Goal: Use online tool/utility

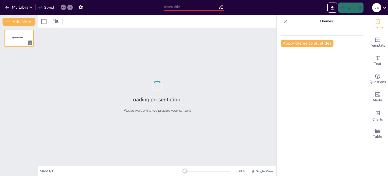
type input "Aligning Human Resources with Business Goals: A Comprehensive Approach"
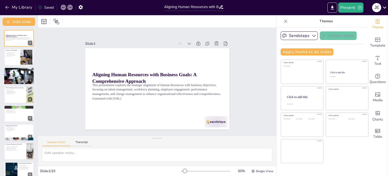
click at [18, 76] on div at bounding box center [19, 76] width 30 height 20
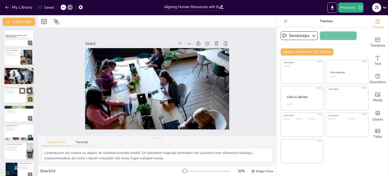
click at [10, 96] on div at bounding box center [19, 94] width 30 height 17
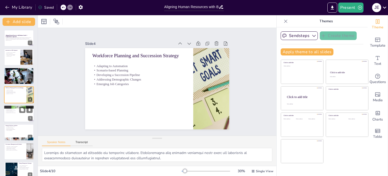
click at [8, 112] on p "Promoting Diversity and Inclusion" at bounding box center [18, 112] width 27 height 1
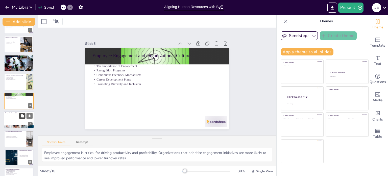
click at [21, 118] on button at bounding box center [22, 115] width 6 height 6
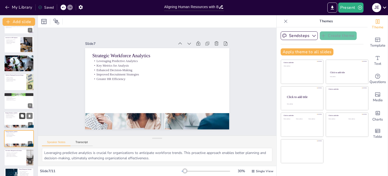
scroll to position [50, 0]
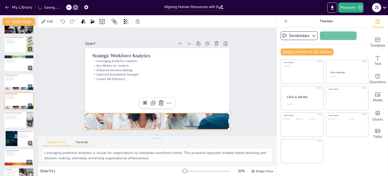
click at [153, 123] on div at bounding box center [193, 97] width 133 height 165
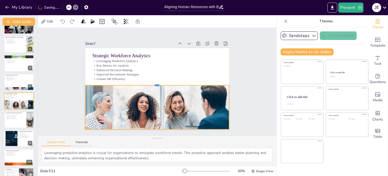
drag, startPoint x: 153, startPoint y: 109, endPoint x: 155, endPoint y: 82, distance: 27.9
click at [155, 82] on div at bounding box center [158, 80] width 127 height 76
click at [16, 138] on div at bounding box center [11, 138] width 32 height 15
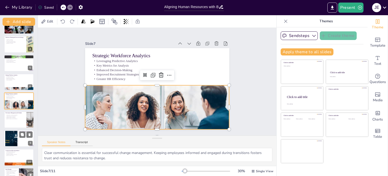
scroll to position [63, 0]
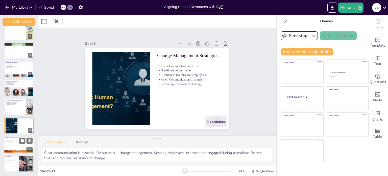
click at [14, 141] on p "Modernizing Performance Management" at bounding box center [18, 141] width 27 height 1
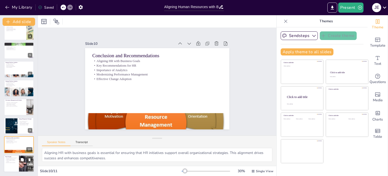
click at [10, 162] on p "Embracing Change for Resilience" at bounding box center [11, 162] width 12 height 1
type textarea "Enhancing organizational performance through strategic HR alignment is crucial …"
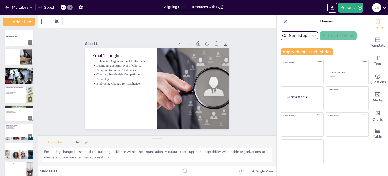
scroll to position [0, 0]
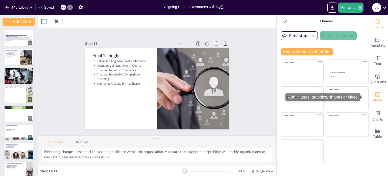
click at [375, 92] on icon "Add images, graphics, shapes or video" at bounding box center [378, 94] width 6 height 6
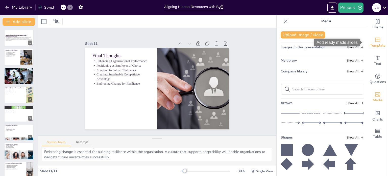
click at [376, 42] on icon "Add ready made slides" at bounding box center [378, 40] width 6 height 6
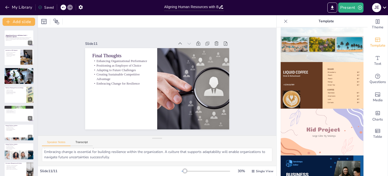
scroll to position [303, 0]
